Goal: Navigation & Orientation: Find specific page/section

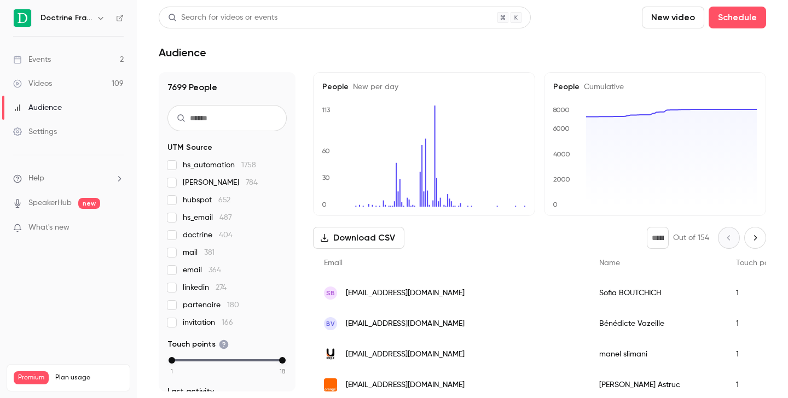
click at [100, 20] on icon "button" at bounding box center [100, 18] width 9 height 9
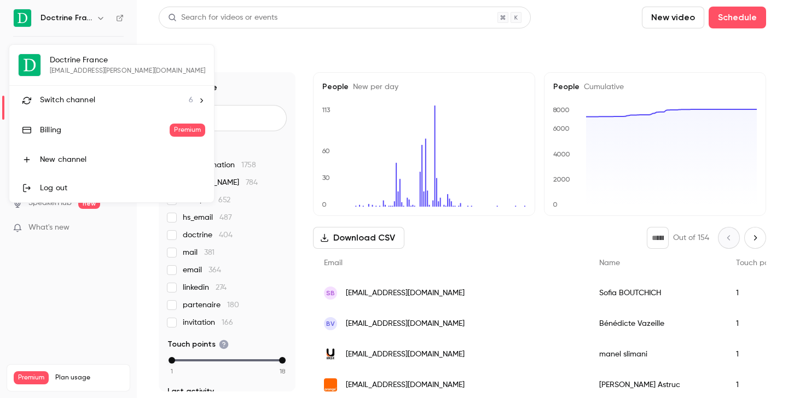
click at [89, 104] on span "Switch channel" at bounding box center [67, 100] width 55 height 11
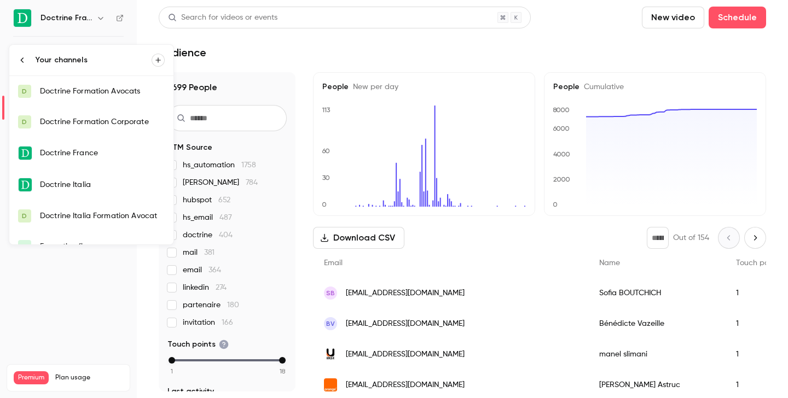
click at [108, 121] on div "Doctrine Formation Corporate" at bounding box center [102, 122] width 125 height 11
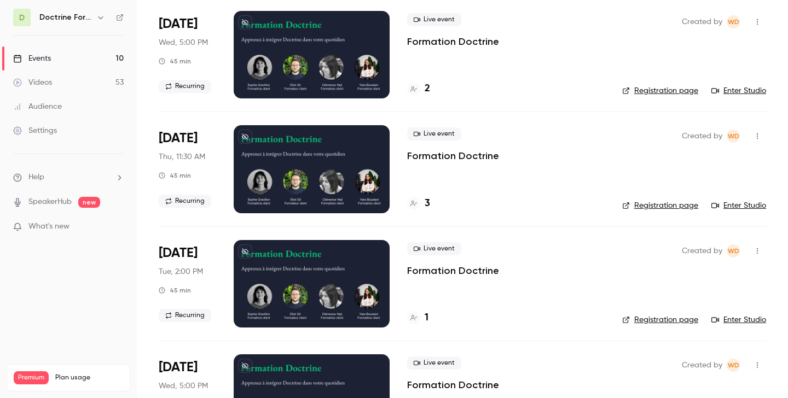
scroll to position [84, 0]
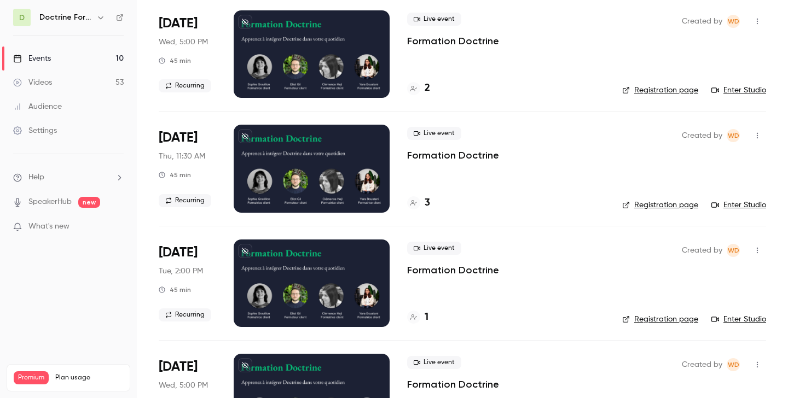
click at [674, 207] on link "Registration page" at bounding box center [660, 205] width 76 height 11
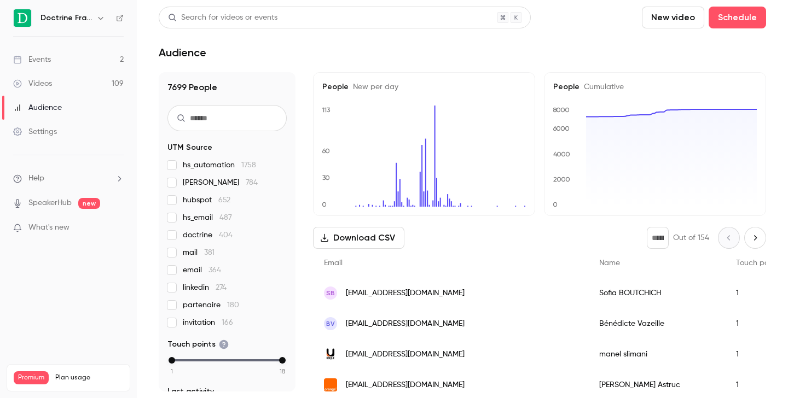
click at [101, 18] on icon "button" at bounding box center [100, 18] width 9 height 9
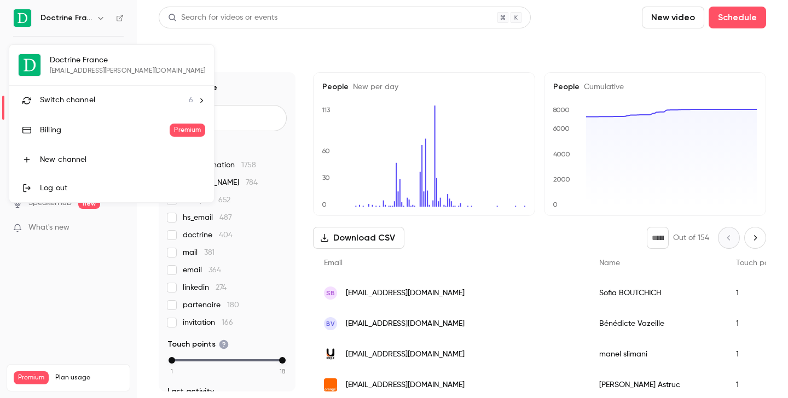
click at [73, 111] on li "Switch channel 6" at bounding box center [111, 100] width 205 height 29
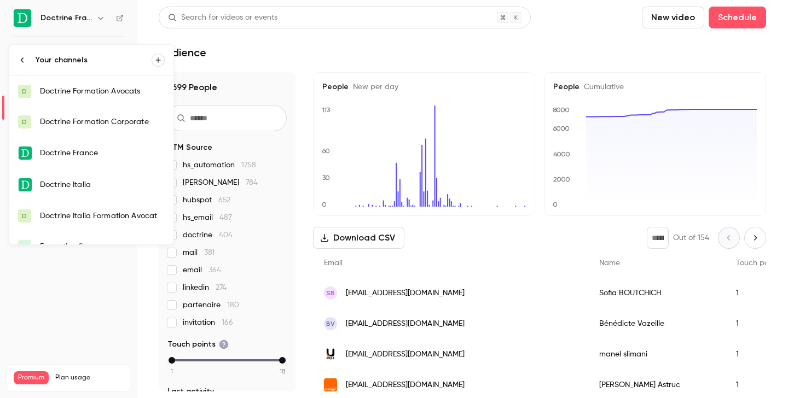
click at [77, 125] on div "Doctrine Formation Corporate" at bounding box center [102, 122] width 125 height 11
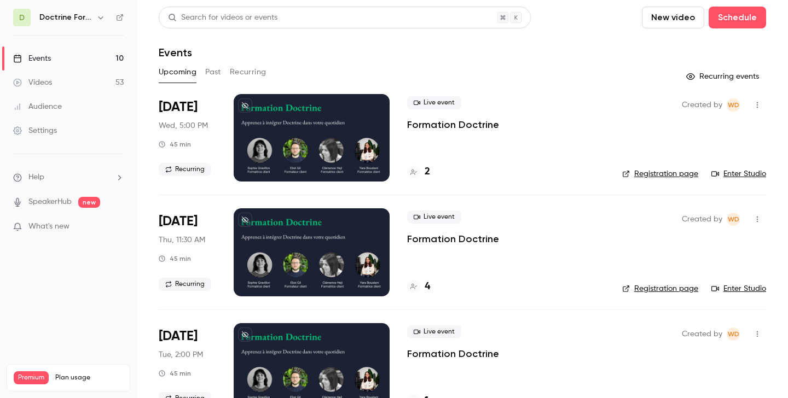
click at [212, 75] on button "Past" at bounding box center [213, 72] width 16 height 18
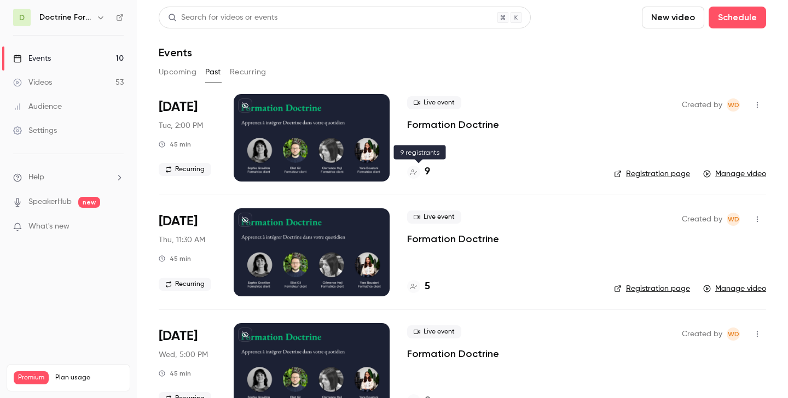
click at [424, 176] on div "9" at bounding box center [418, 172] width 23 height 15
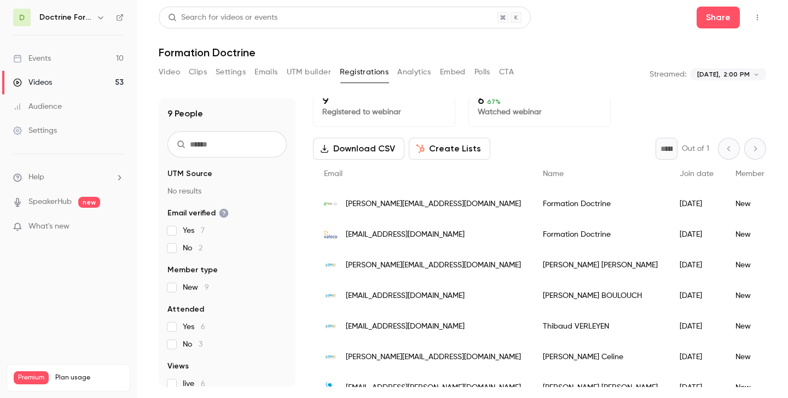
scroll to position [91, 0]
